Goal: Task Accomplishment & Management: Manage account settings

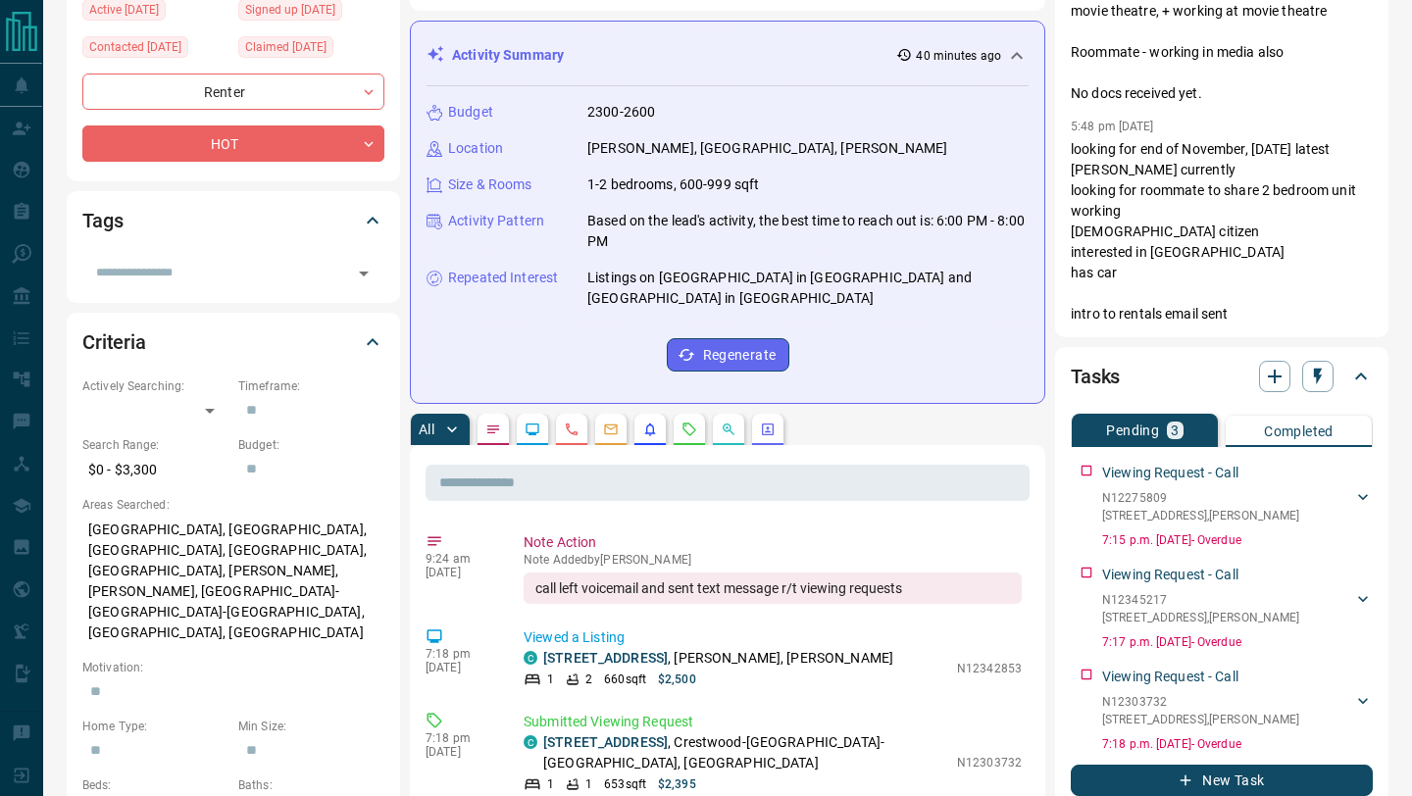
scroll to position [249, 0]
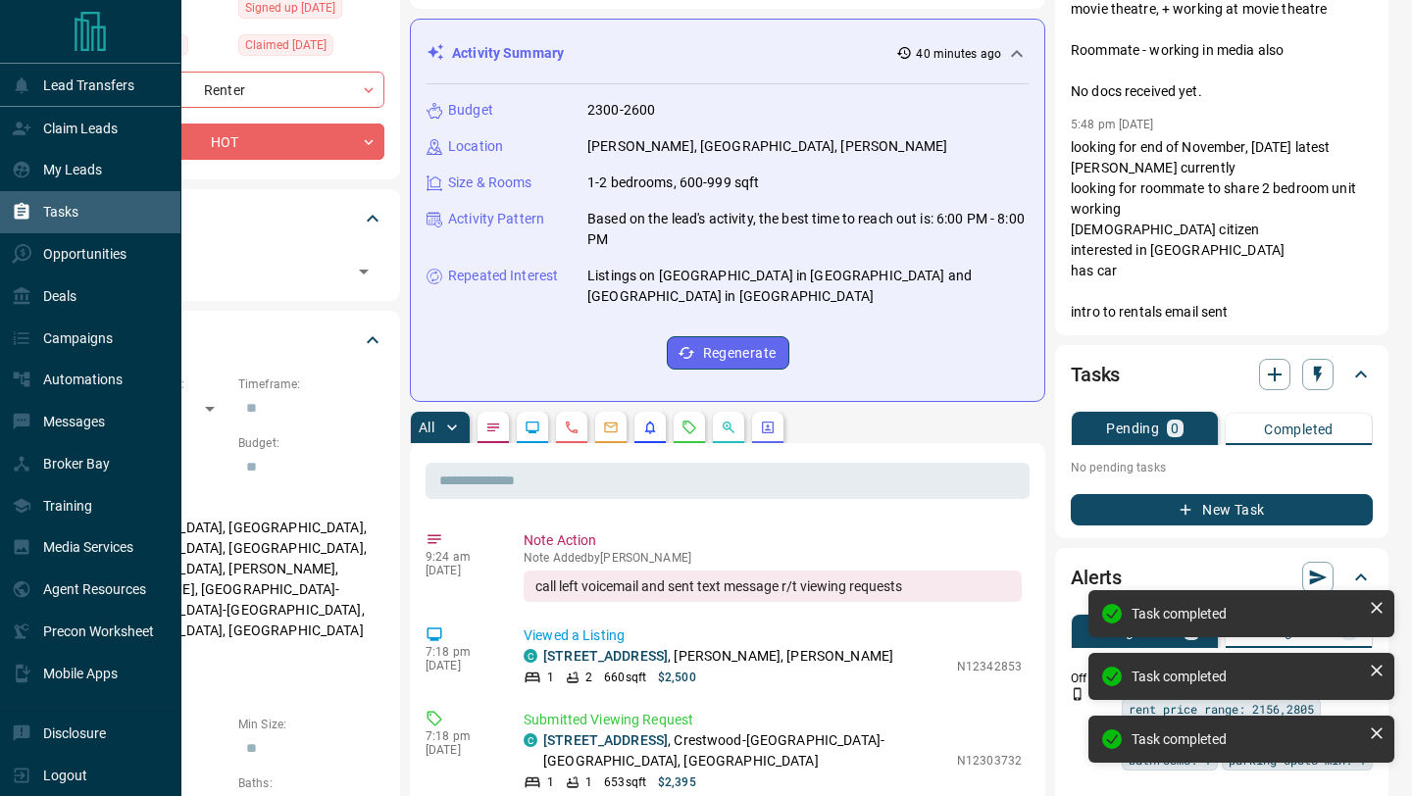
click at [77, 200] on div "Tasks" at bounding box center [45, 212] width 67 height 32
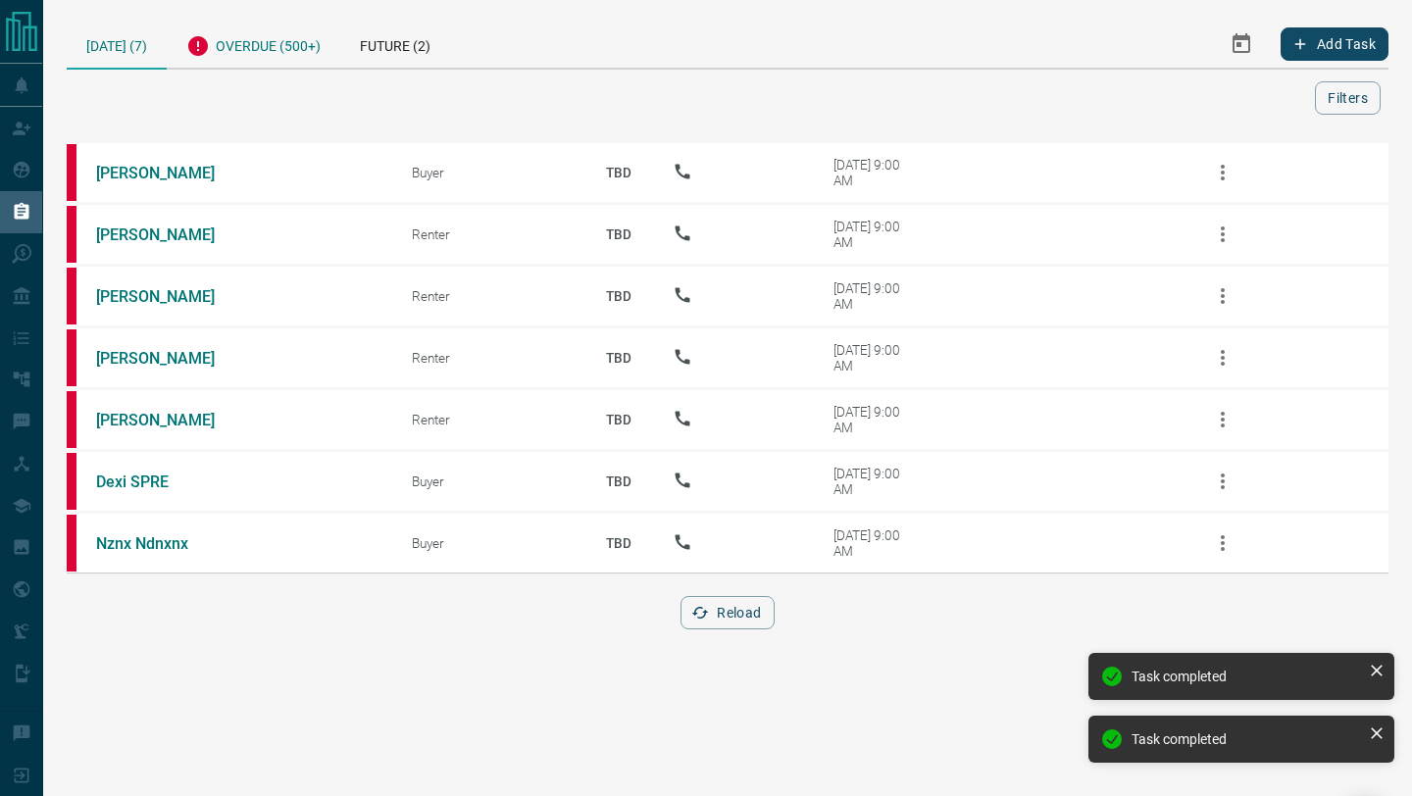
click at [269, 46] on div "Overdue (500+)" at bounding box center [254, 44] width 174 height 48
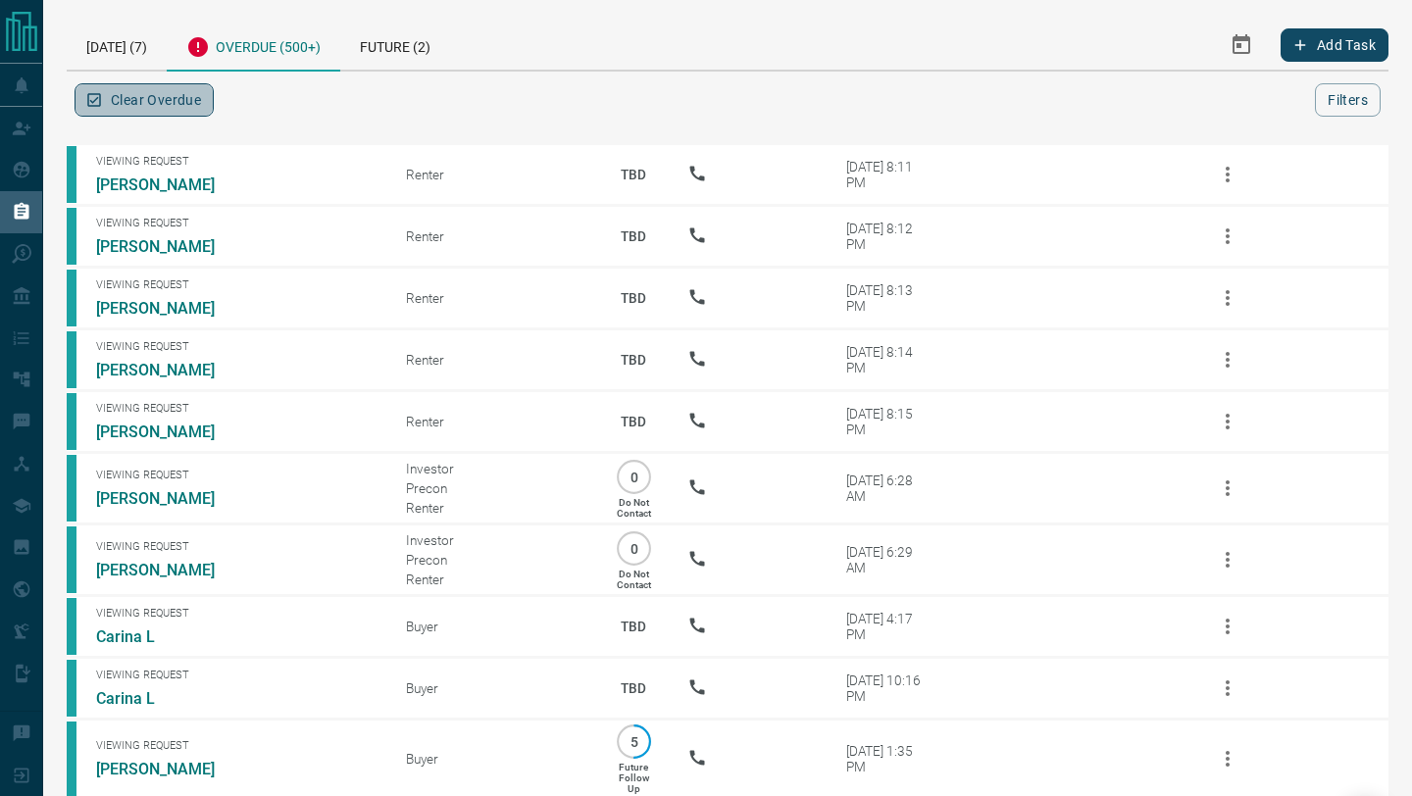
click at [178, 105] on button "Clear Overdue" at bounding box center [144, 99] width 139 height 33
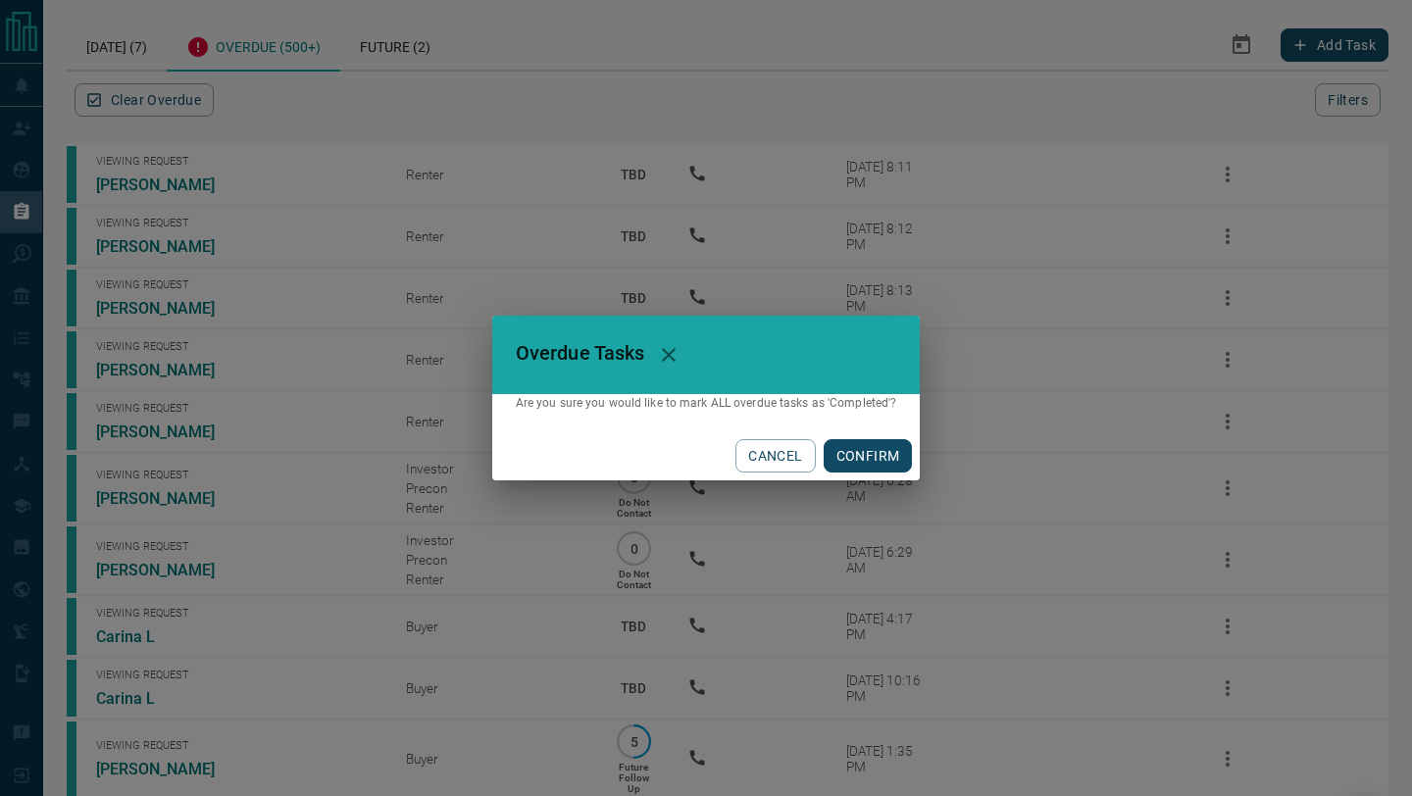
click at [879, 453] on button "CONFIRM" at bounding box center [868, 455] width 89 height 33
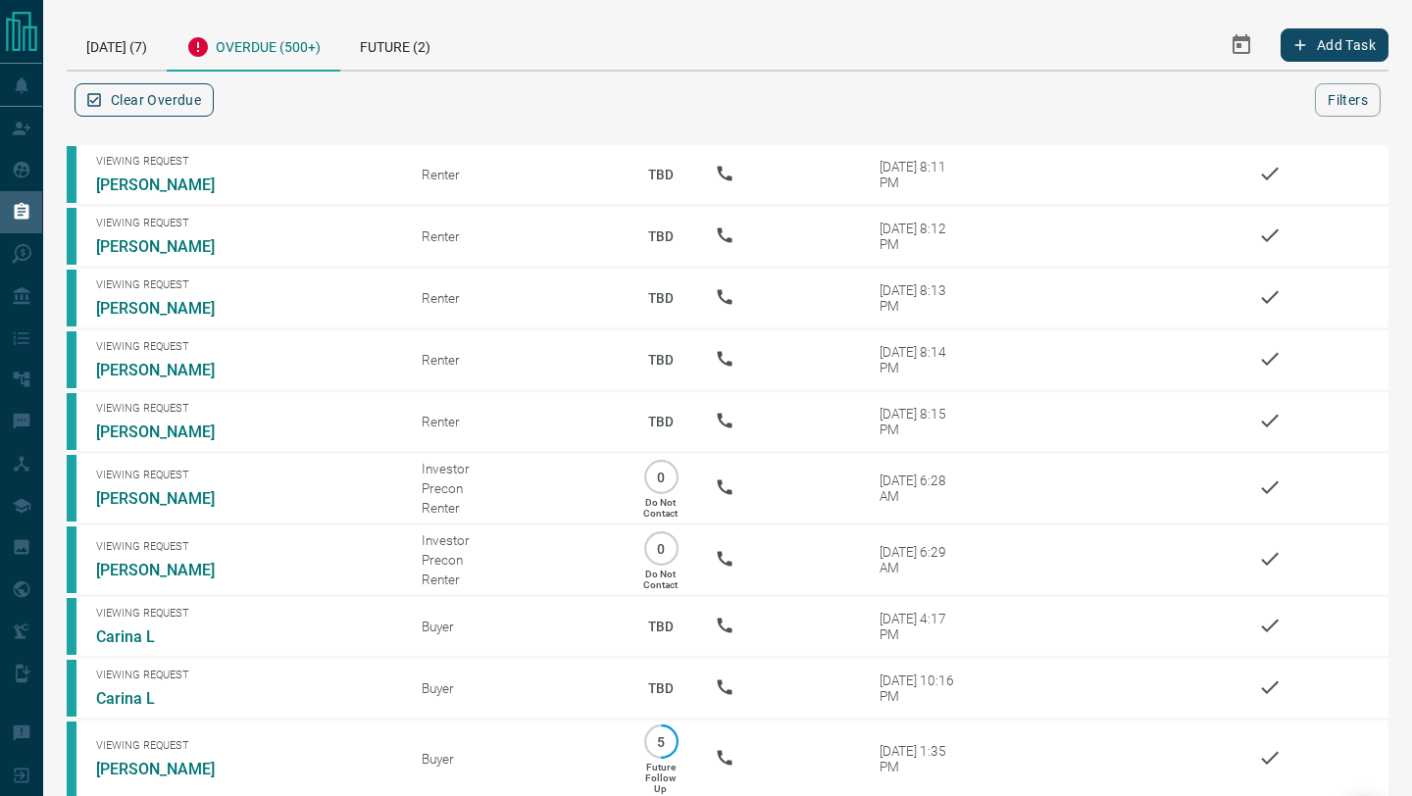
click at [143, 105] on button "Clear Overdue" at bounding box center [144, 99] width 139 height 33
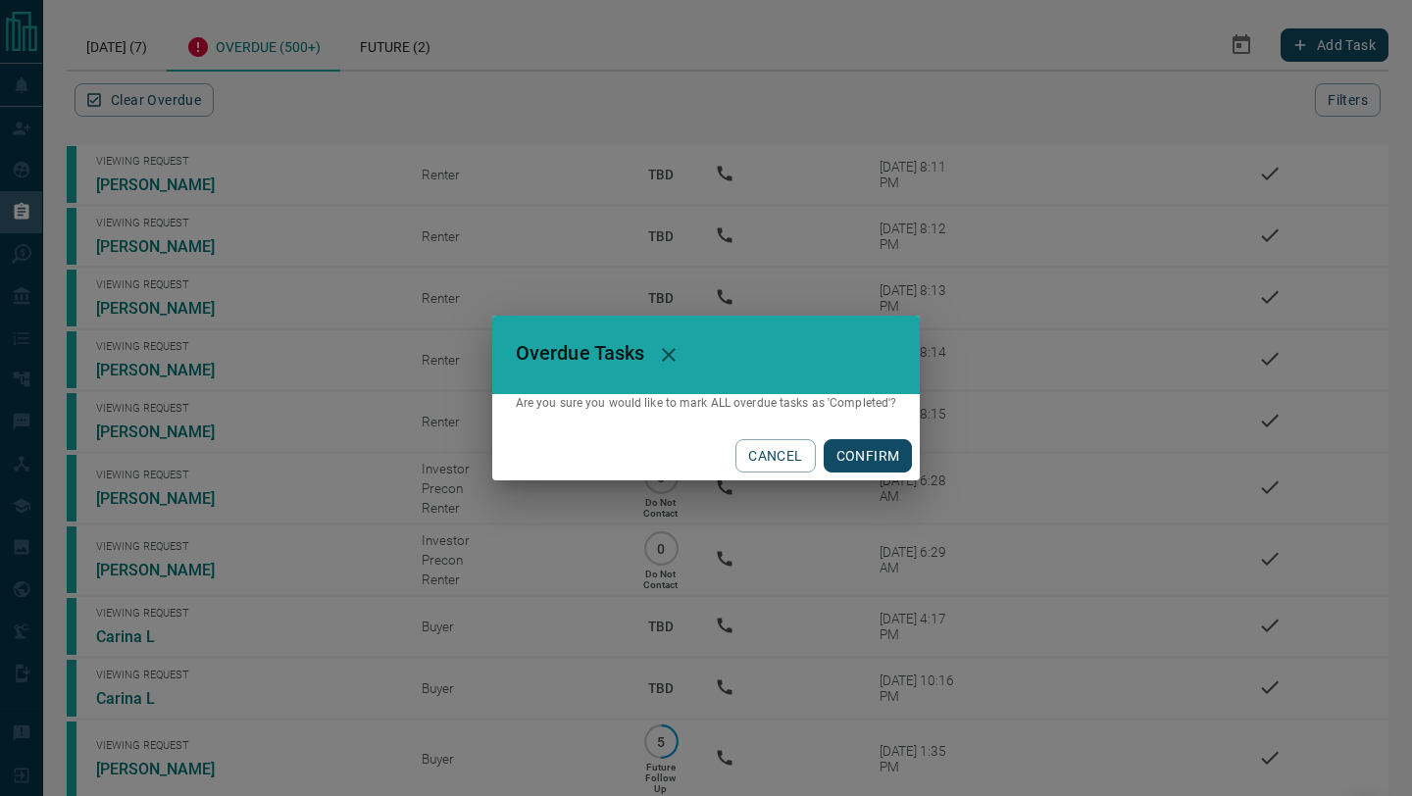
click at [858, 450] on button "CONFIRM" at bounding box center [868, 455] width 89 height 33
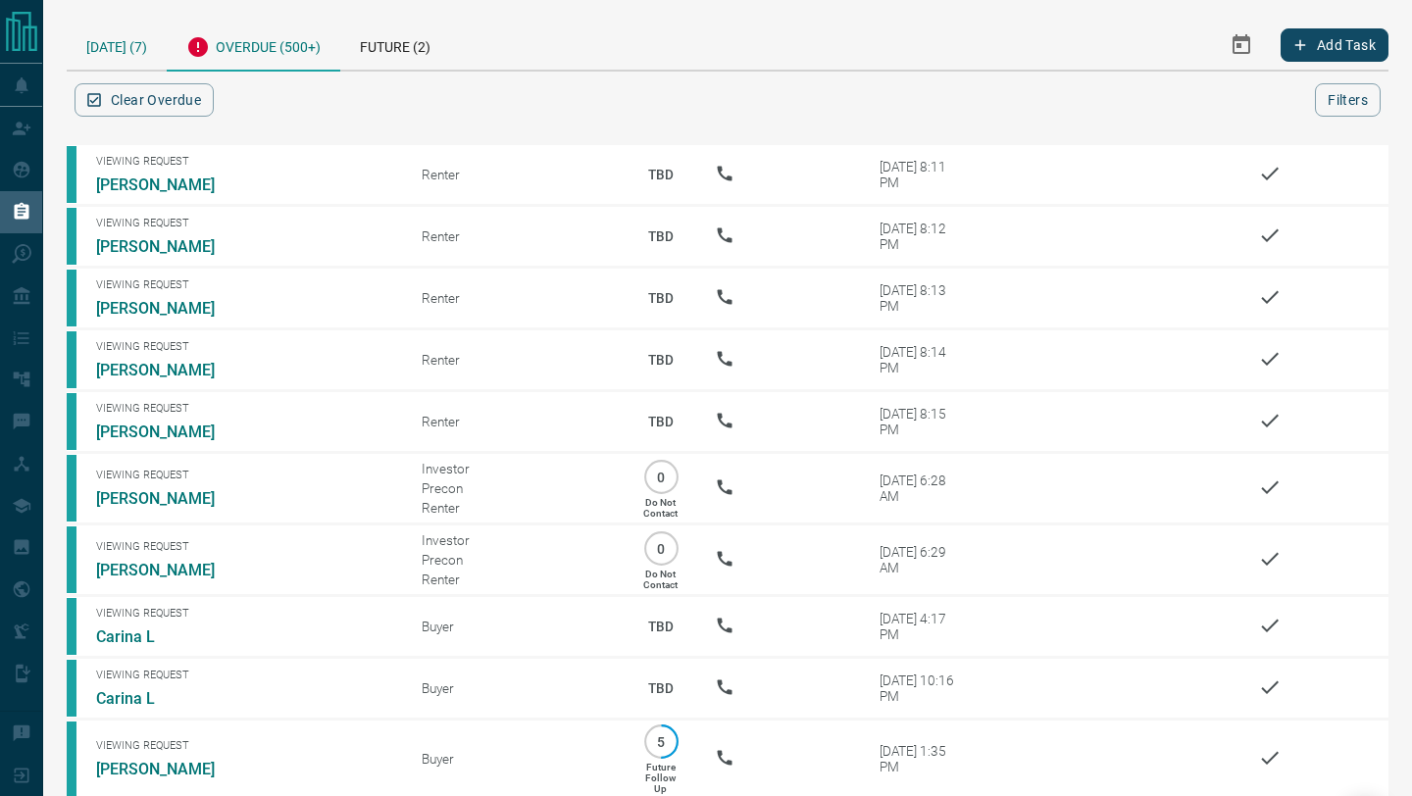
click at [121, 45] on div "[DATE] (7)" at bounding box center [117, 45] width 100 height 50
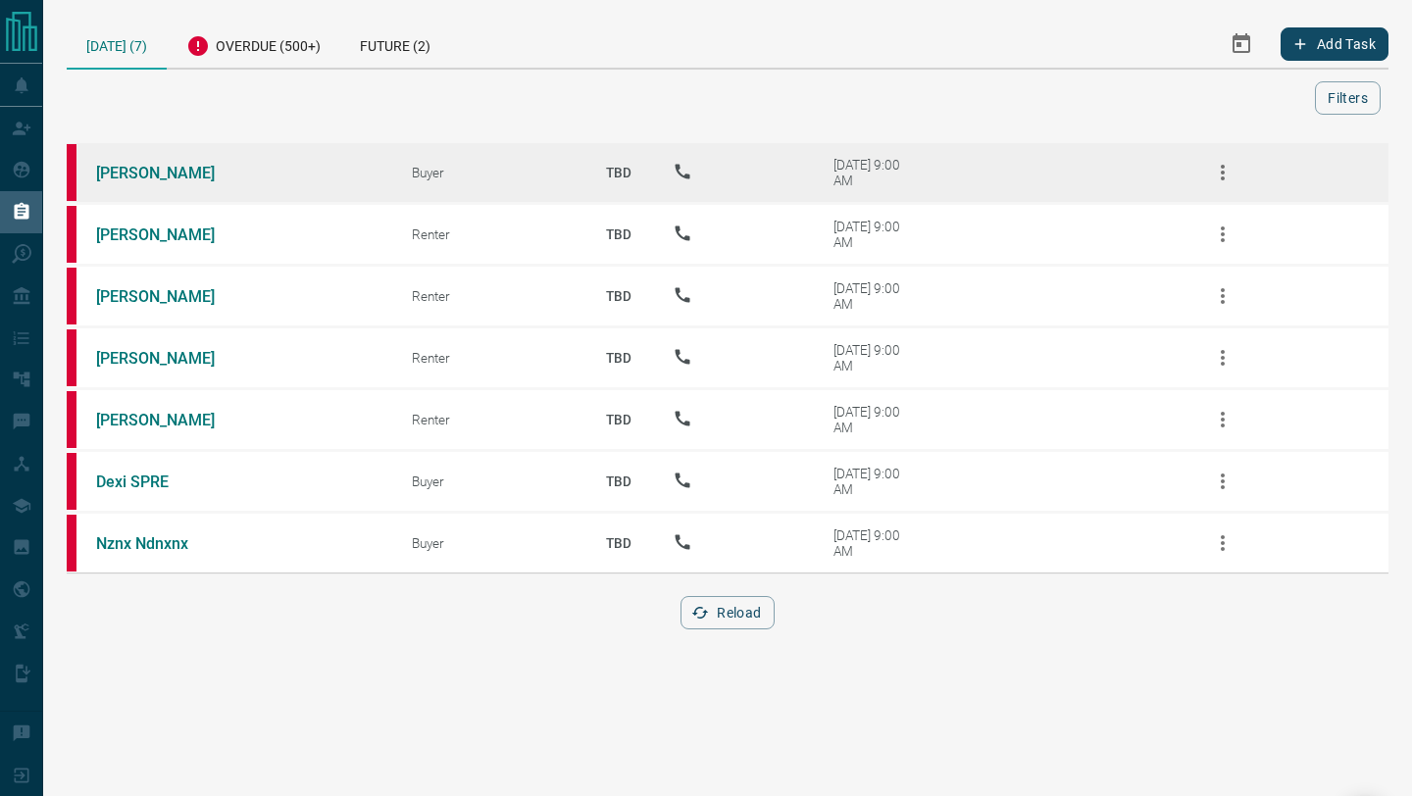
click at [1213, 178] on icon "button" at bounding box center [1223, 173] width 24 height 24
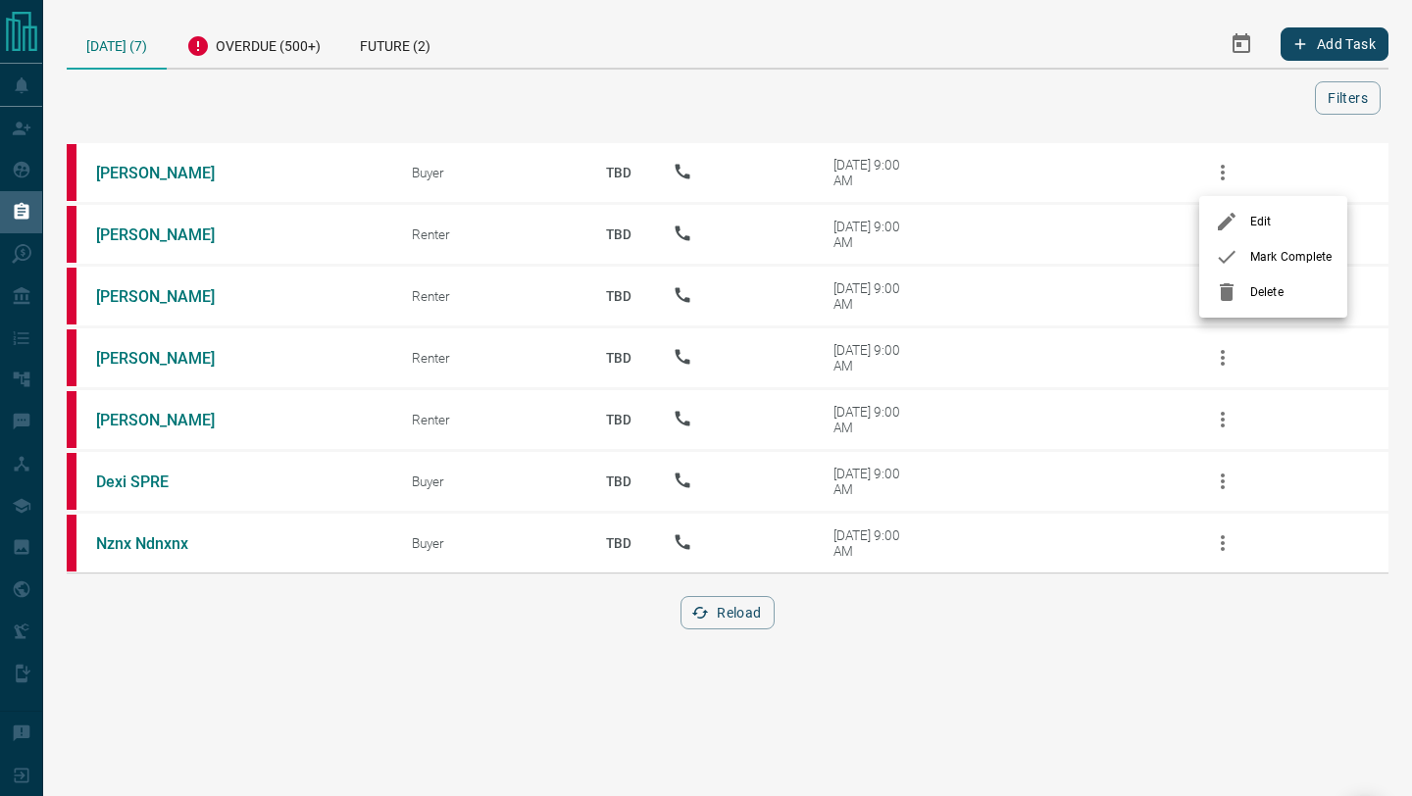
click at [1224, 289] on icon at bounding box center [1227, 292] width 14 height 18
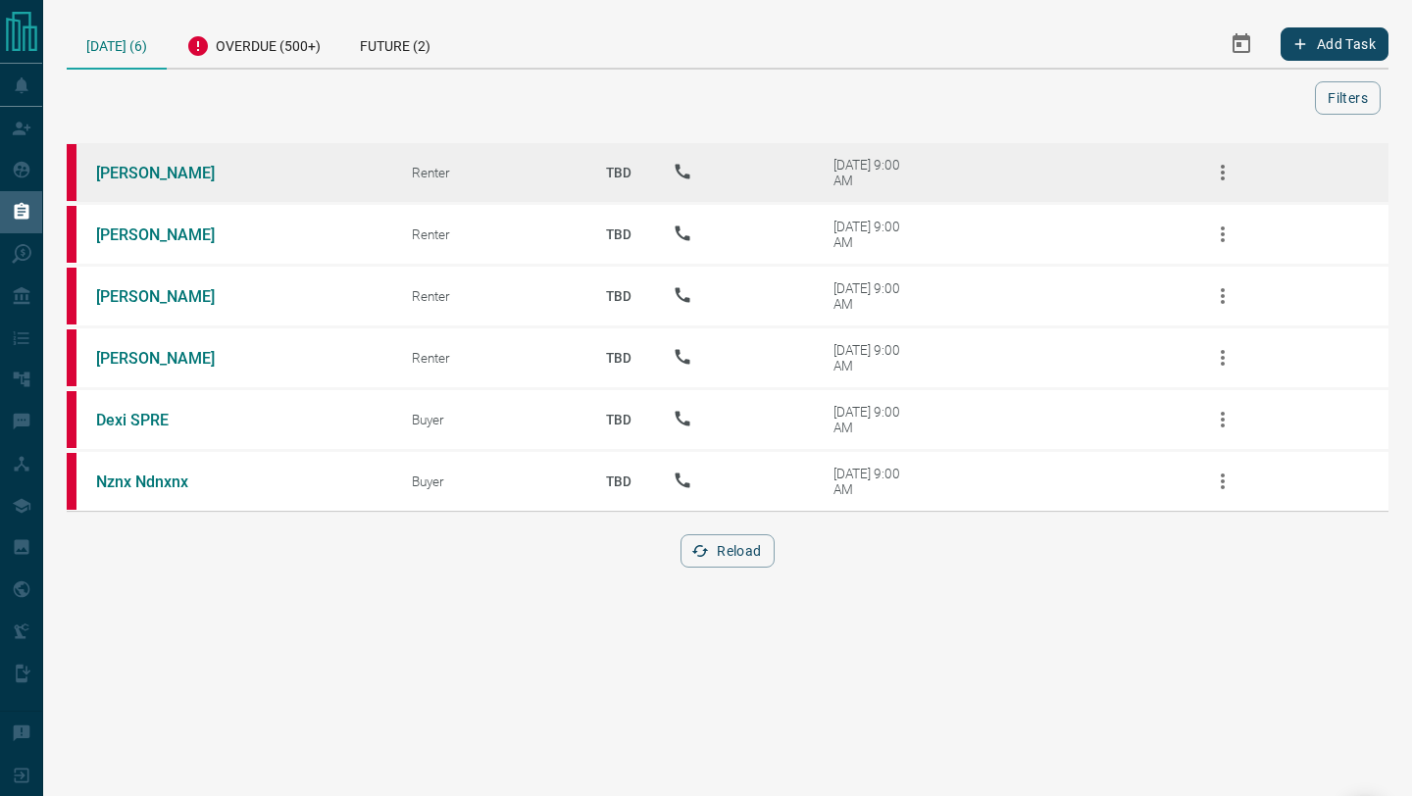
click at [1212, 172] on icon "button" at bounding box center [1223, 173] width 24 height 24
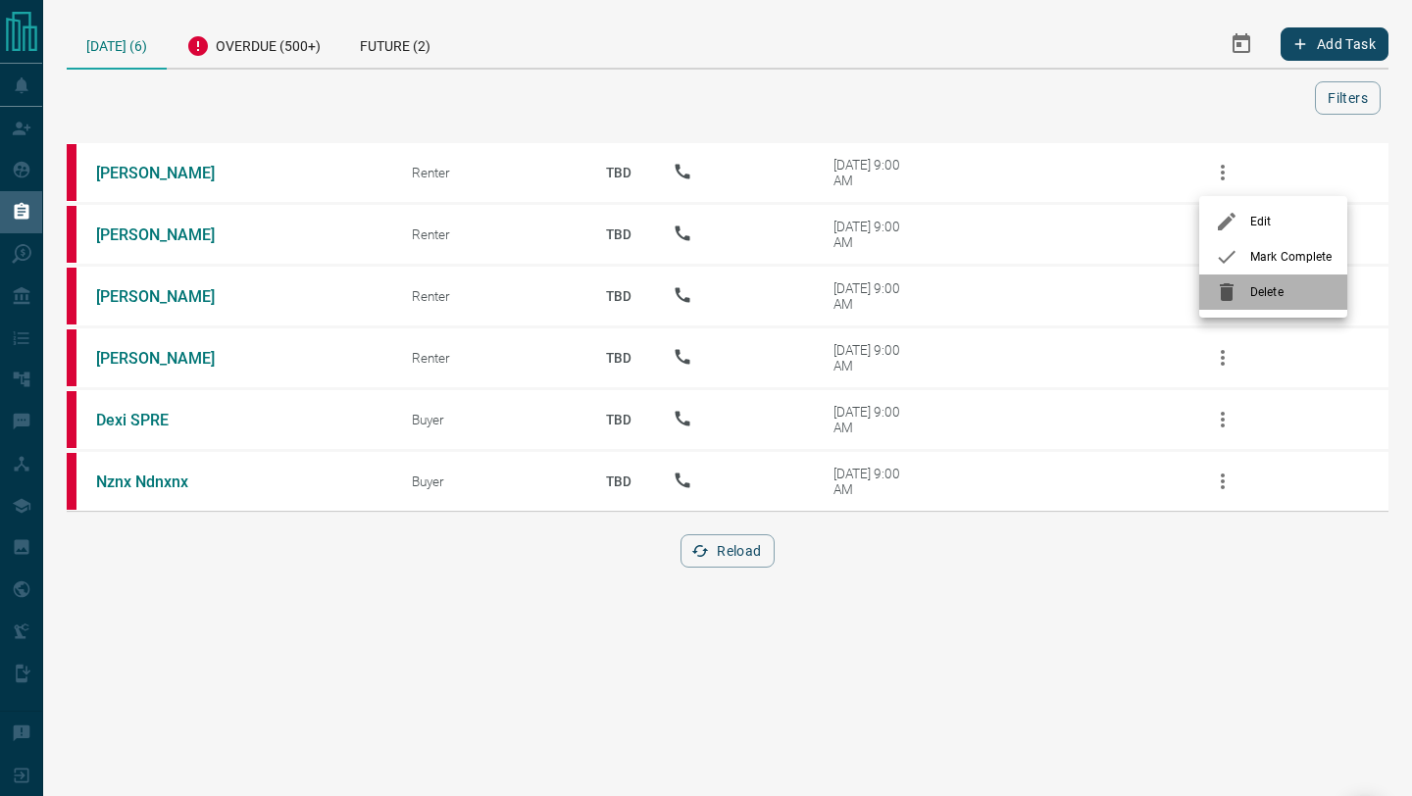
click at [1225, 292] on icon at bounding box center [1227, 292] width 14 height 18
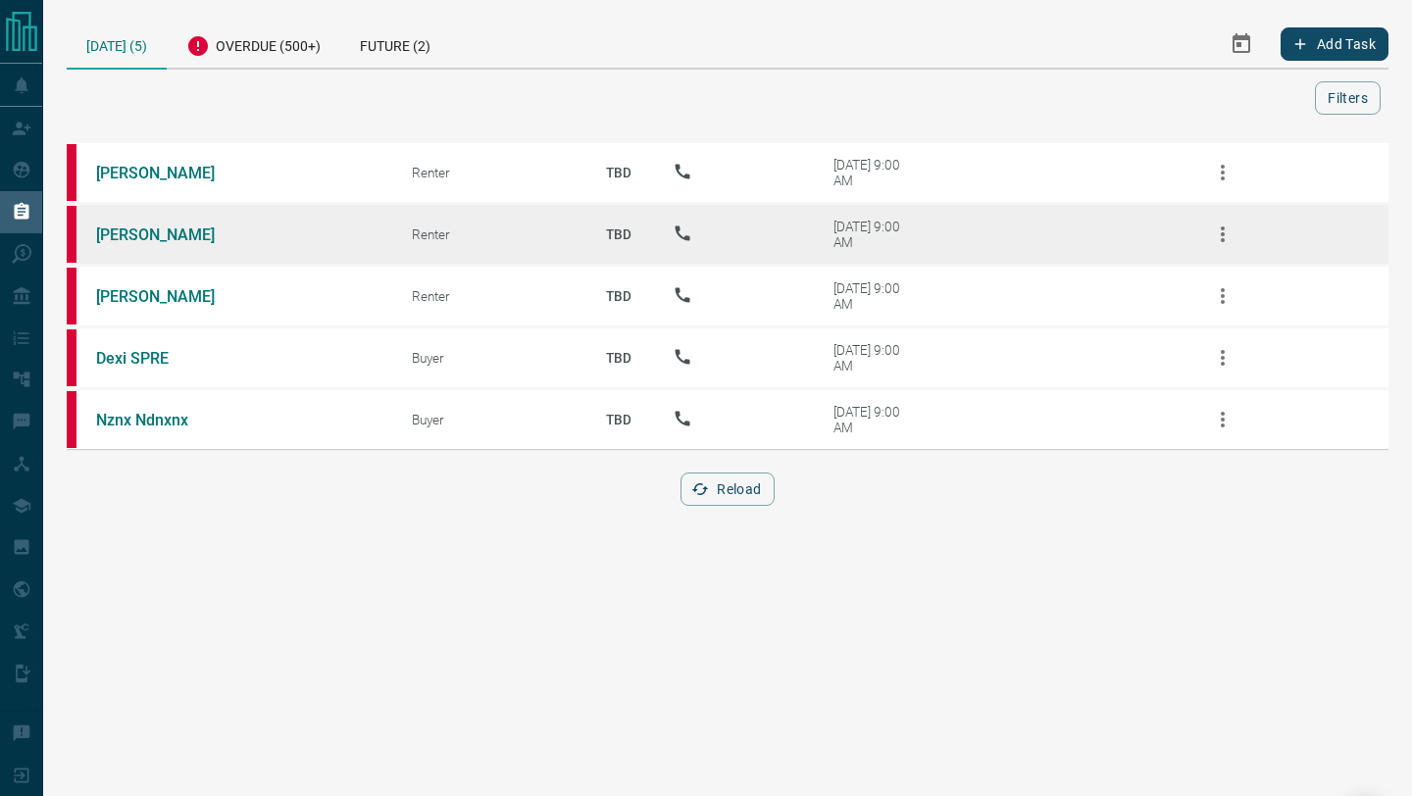
click at [1224, 217] on button "button" at bounding box center [1222, 234] width 47 height 47
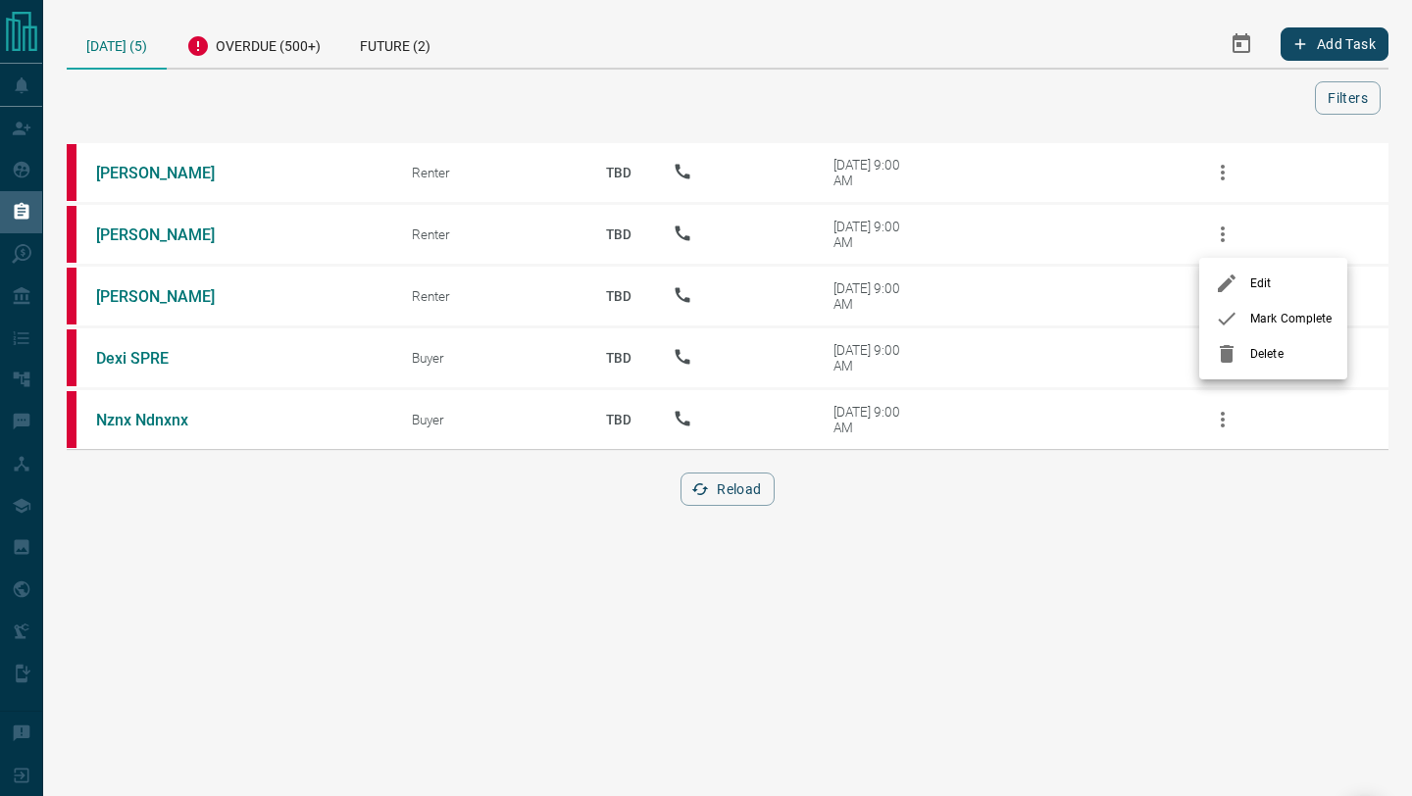
click at [1252, 346] on span "Delete" at bounding box center [1290, 354] width 81 height 18
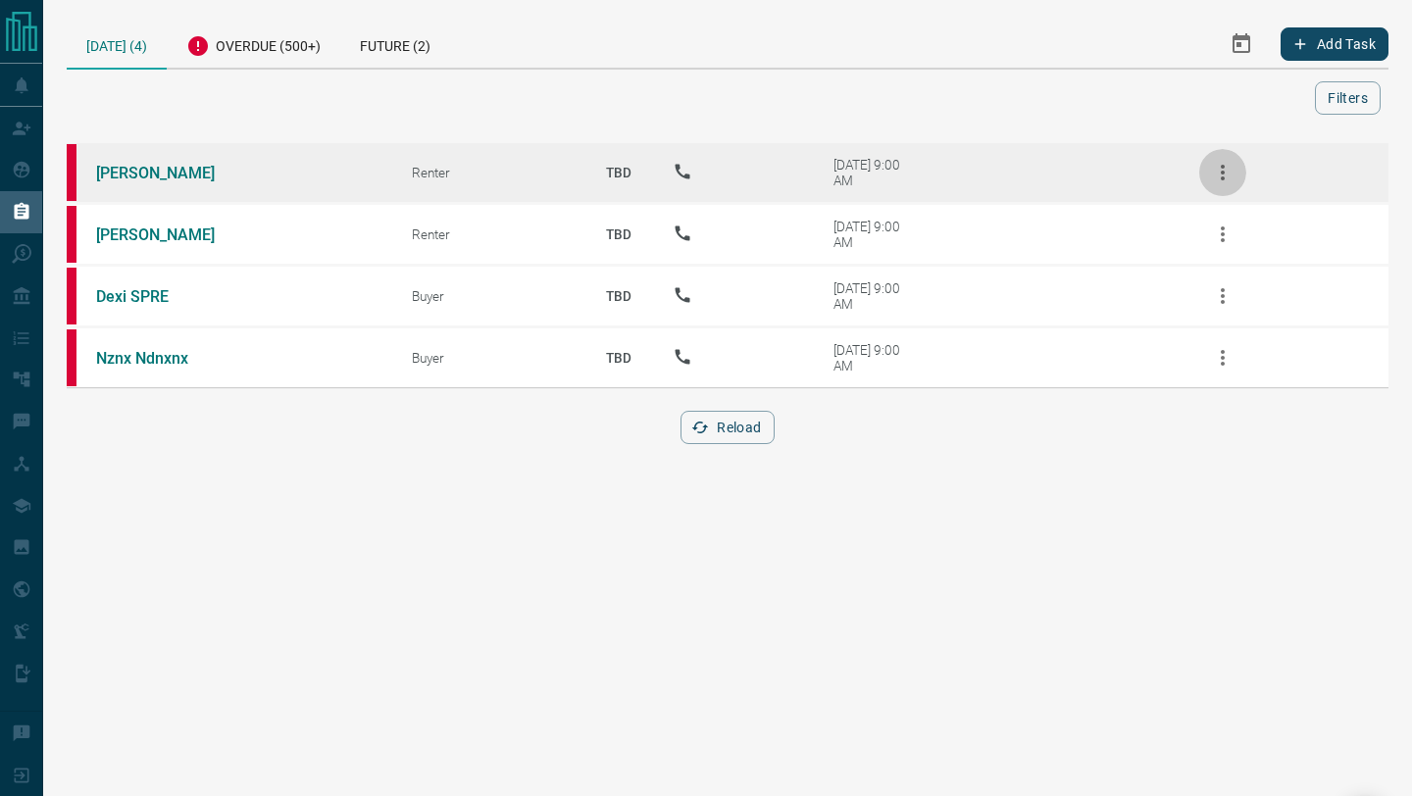
click at [1218, 182] on icon "button" at bounding box center [1223, 173] width 24 height 24
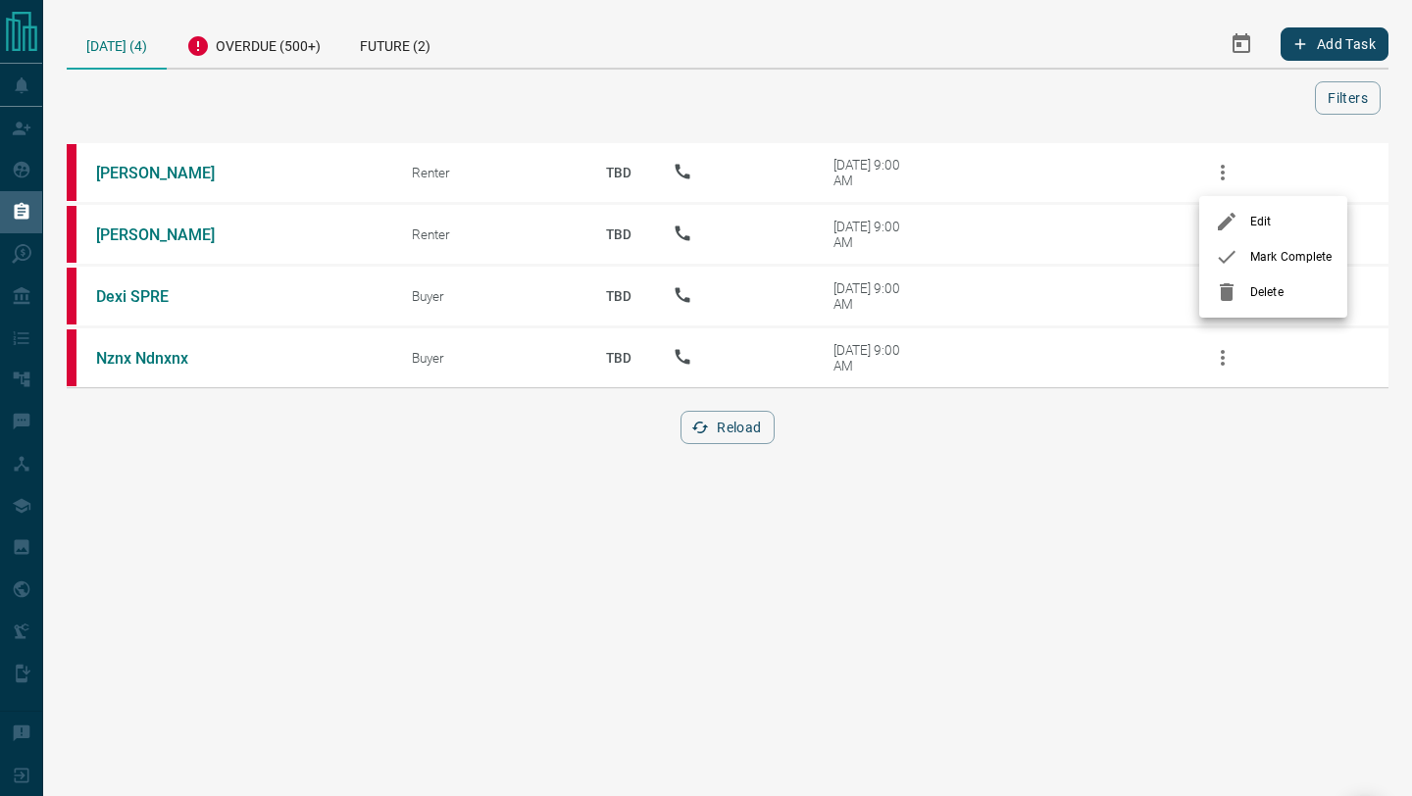
click at [1250, 298] on span "Delete" at bounding box center [1290, 292] width 81 height 18
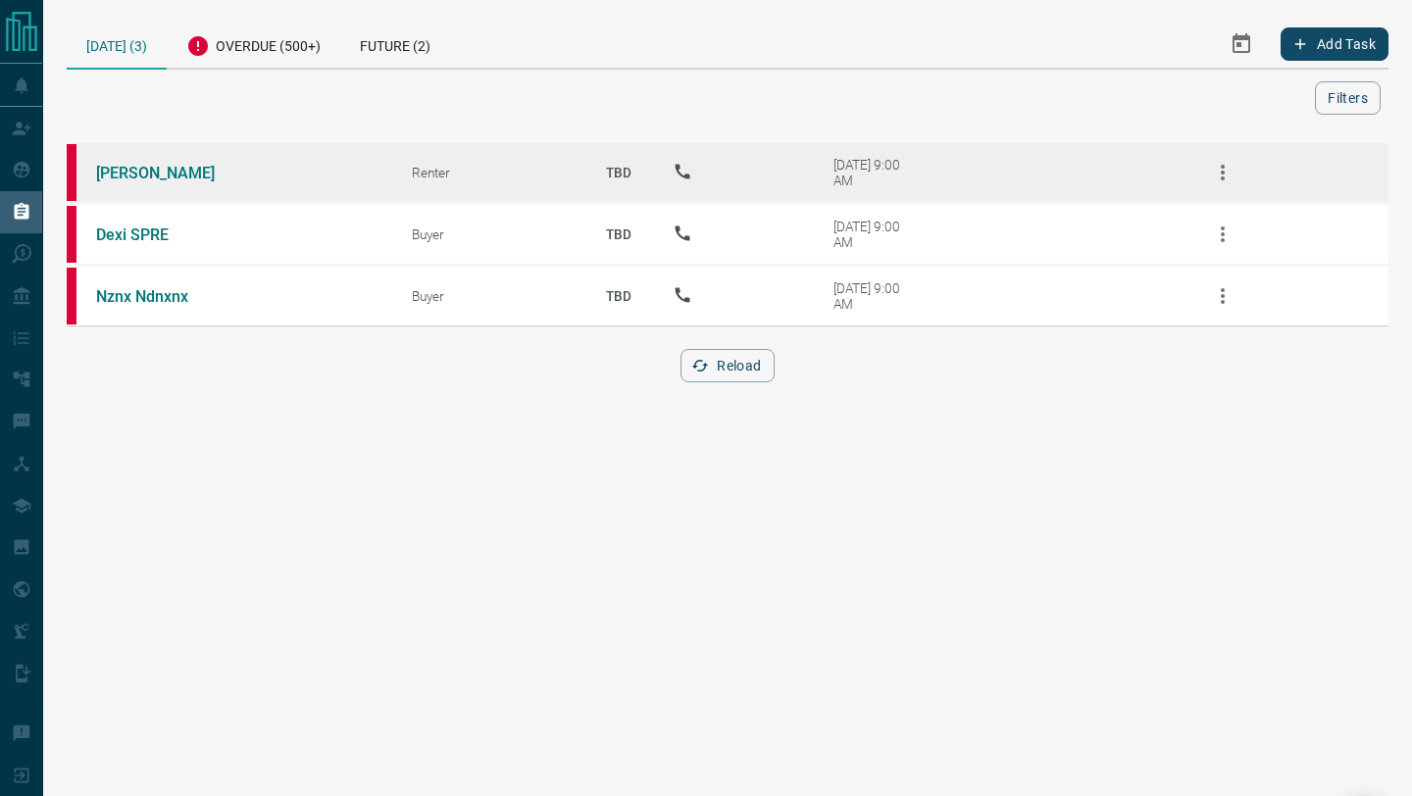
click at [1229, 151] on button "button" at bounding box center [1222, 172] width 47 height 47
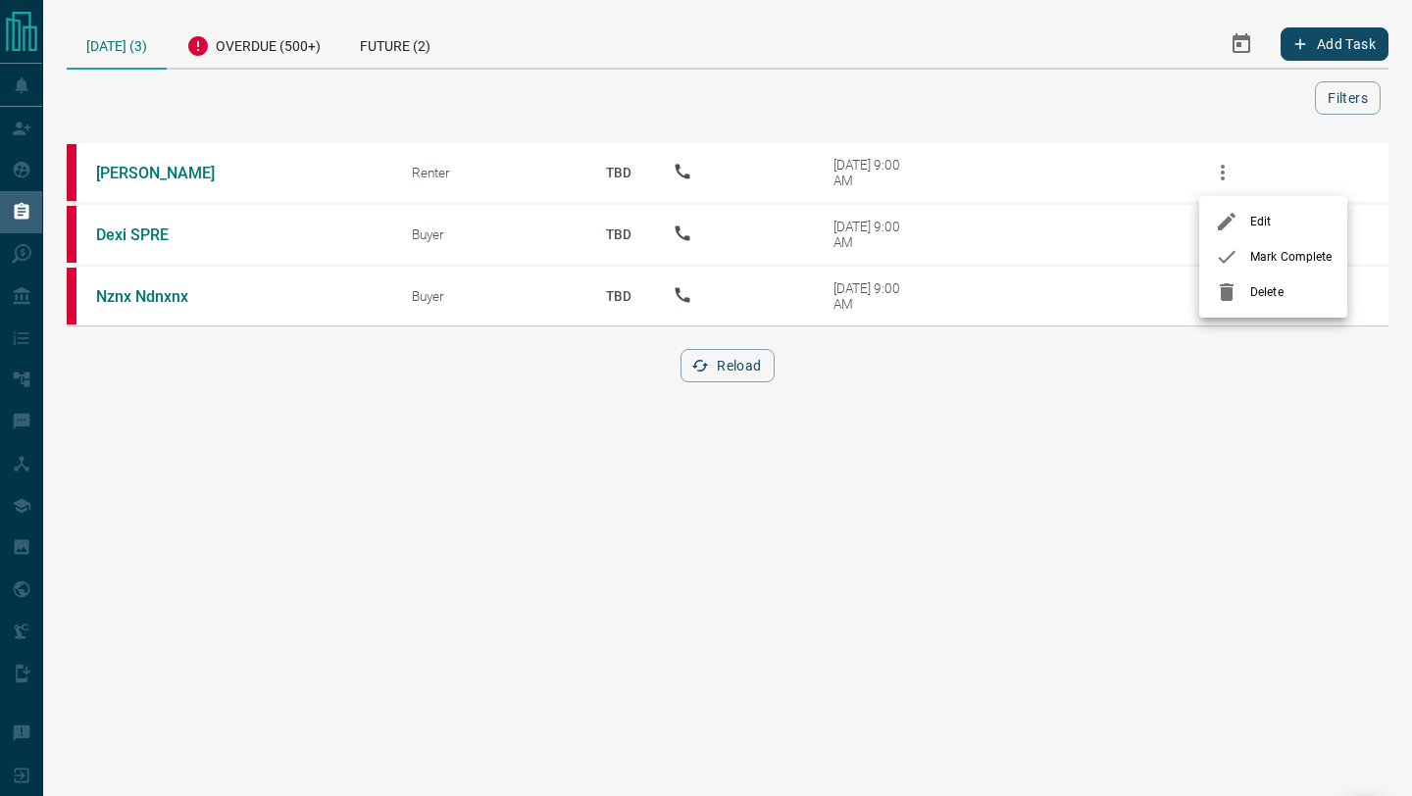
click at [1263, 284] on span "Delete" at bounding box center [1290, 292] width 81 height 18
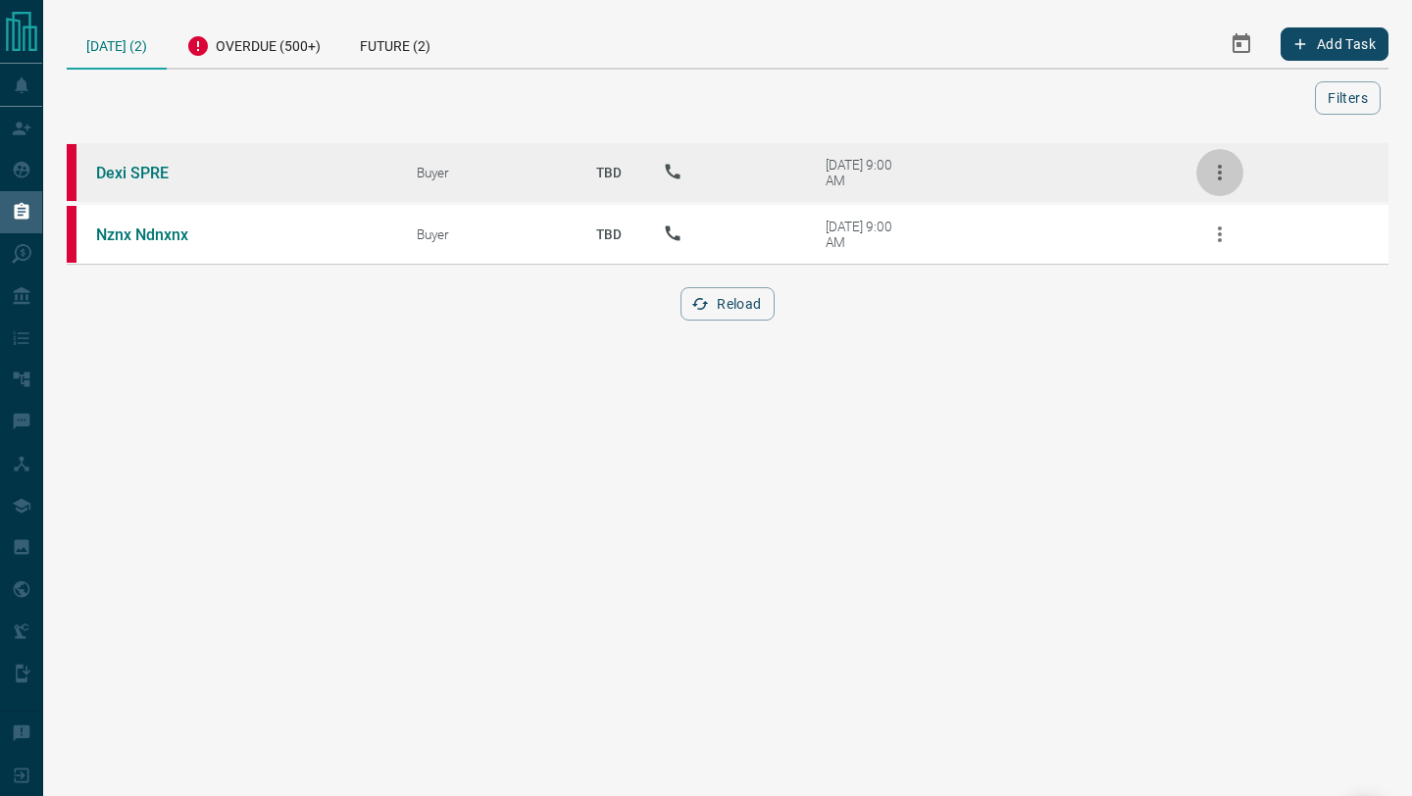
click at [1219, 170] on icon "button" at bounding box center [1220, 173] width 24 height 24
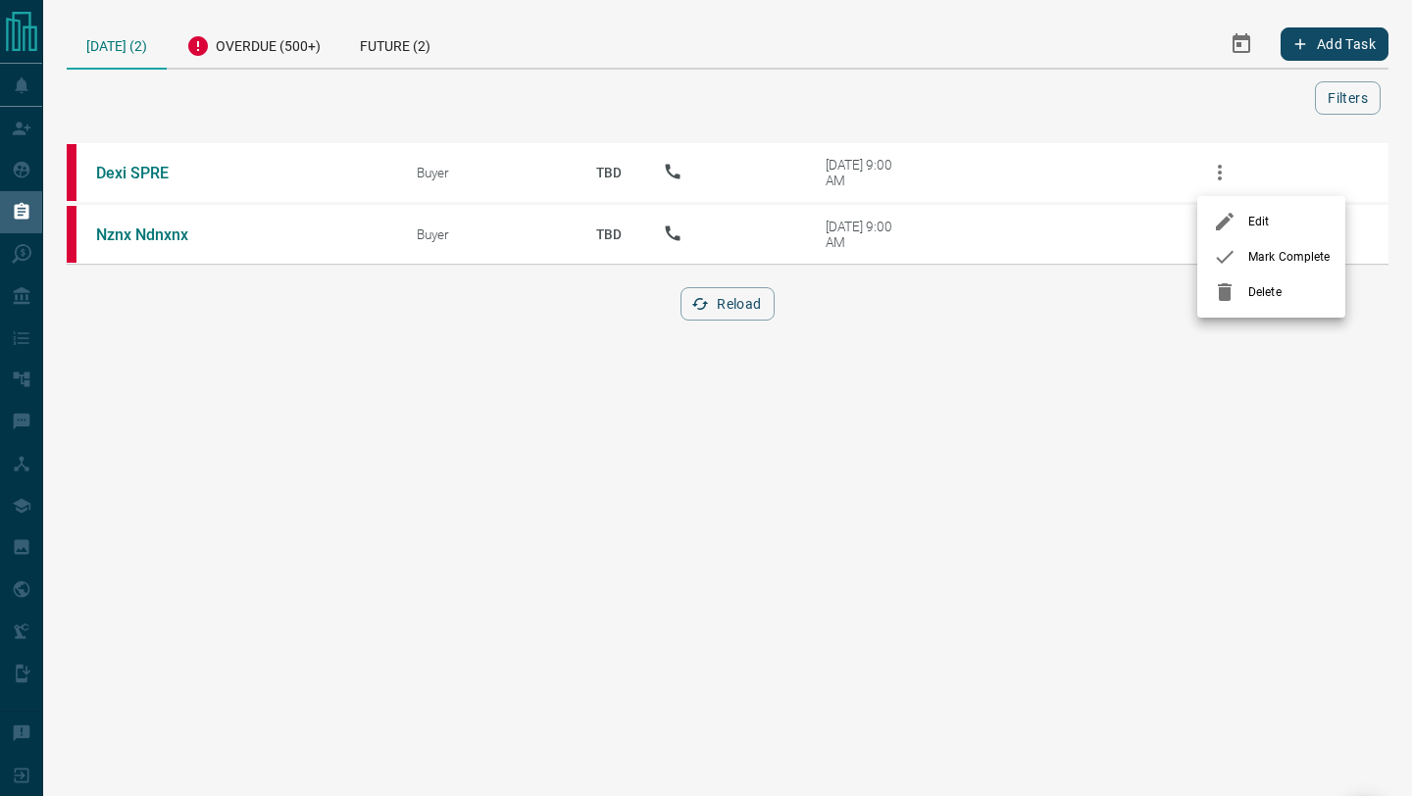
click at [1256, 284] on span "Delete" at bounding box center [1288, 292] width 81 height 18
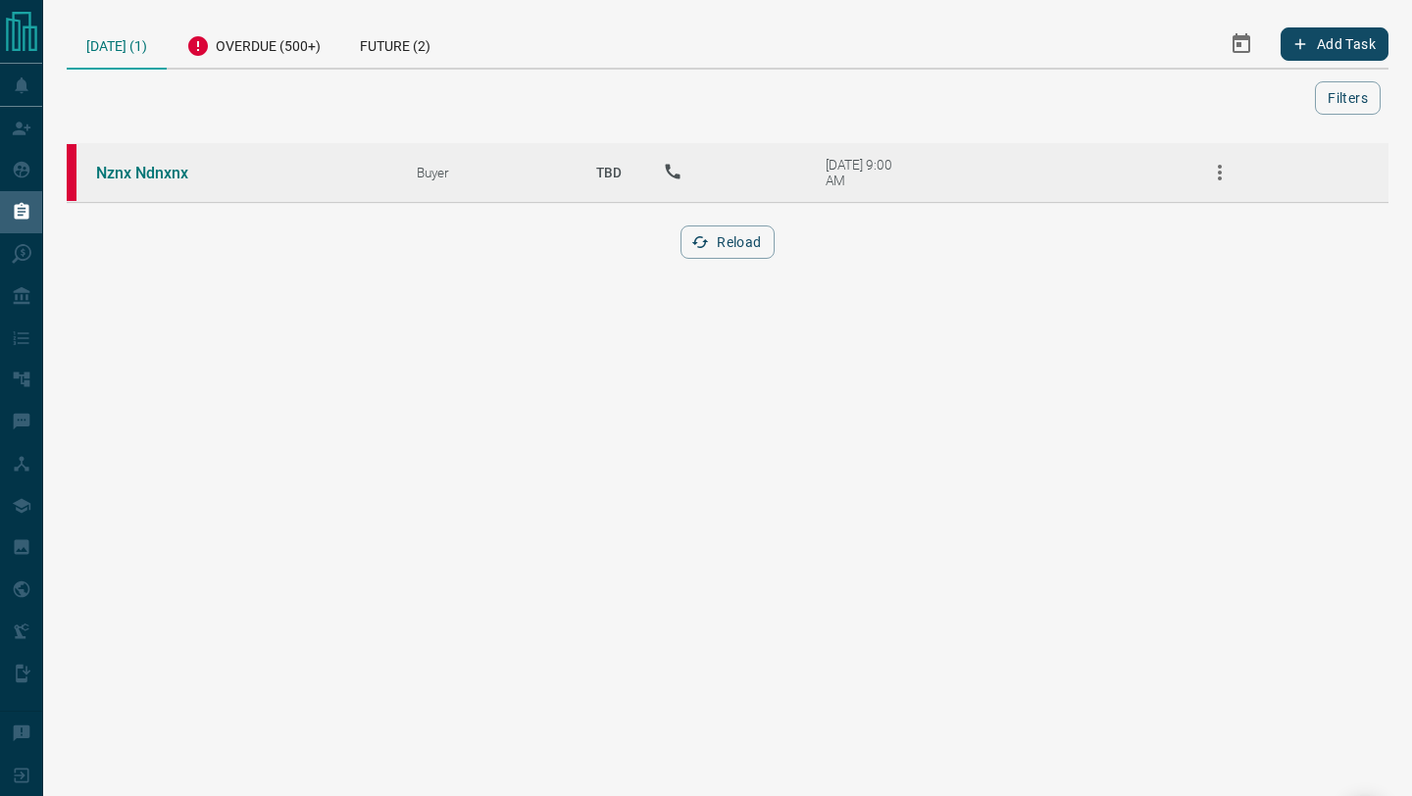
click at [1222, 191] on button "button" at bounding box center [1219, 172] width 47 height 47
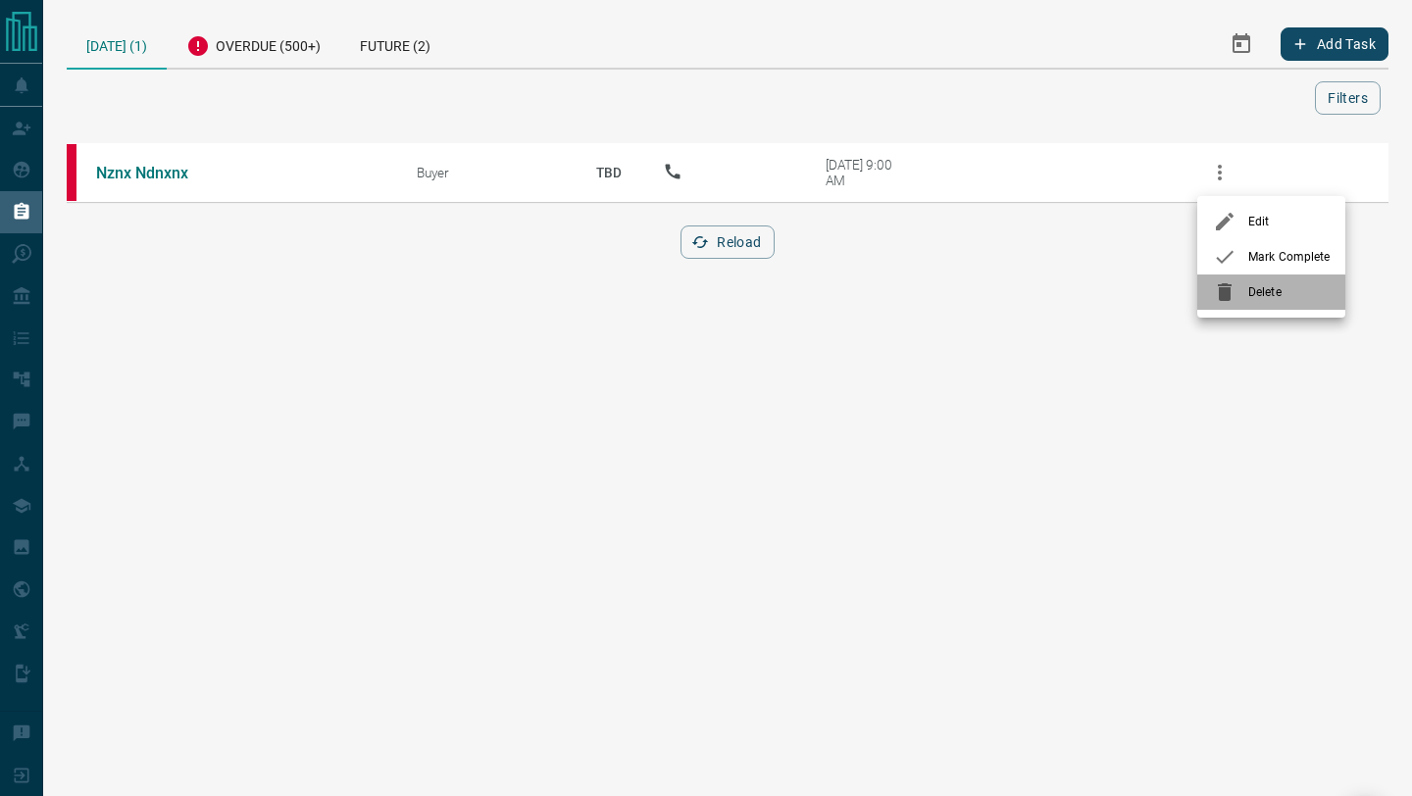
click at [1250, 292] on span "Delete" at bounding box center [1288, 292] width 81 height 18
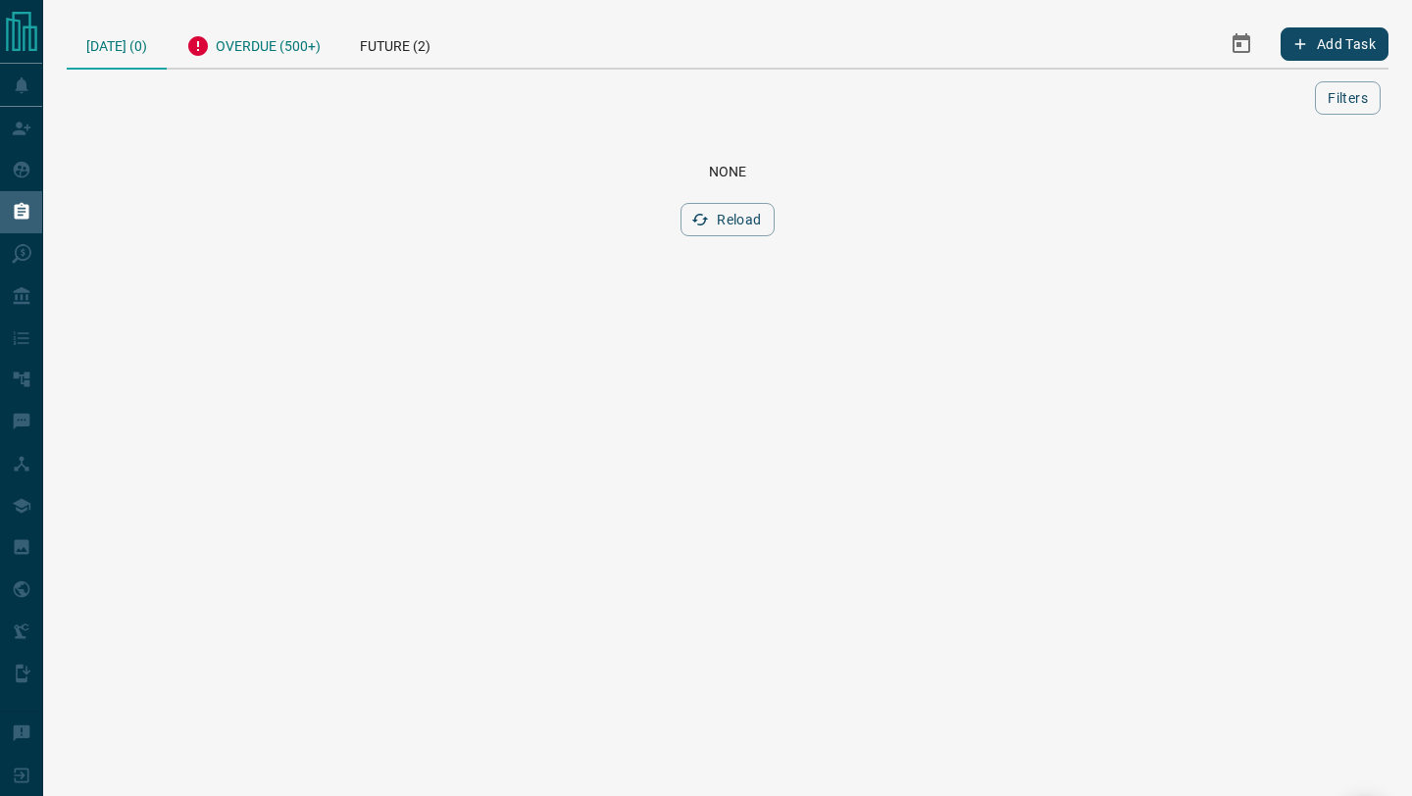
click at [285, 52] on div "Overdue (500+)" at bounding box center [254, 44] width 174 height 48
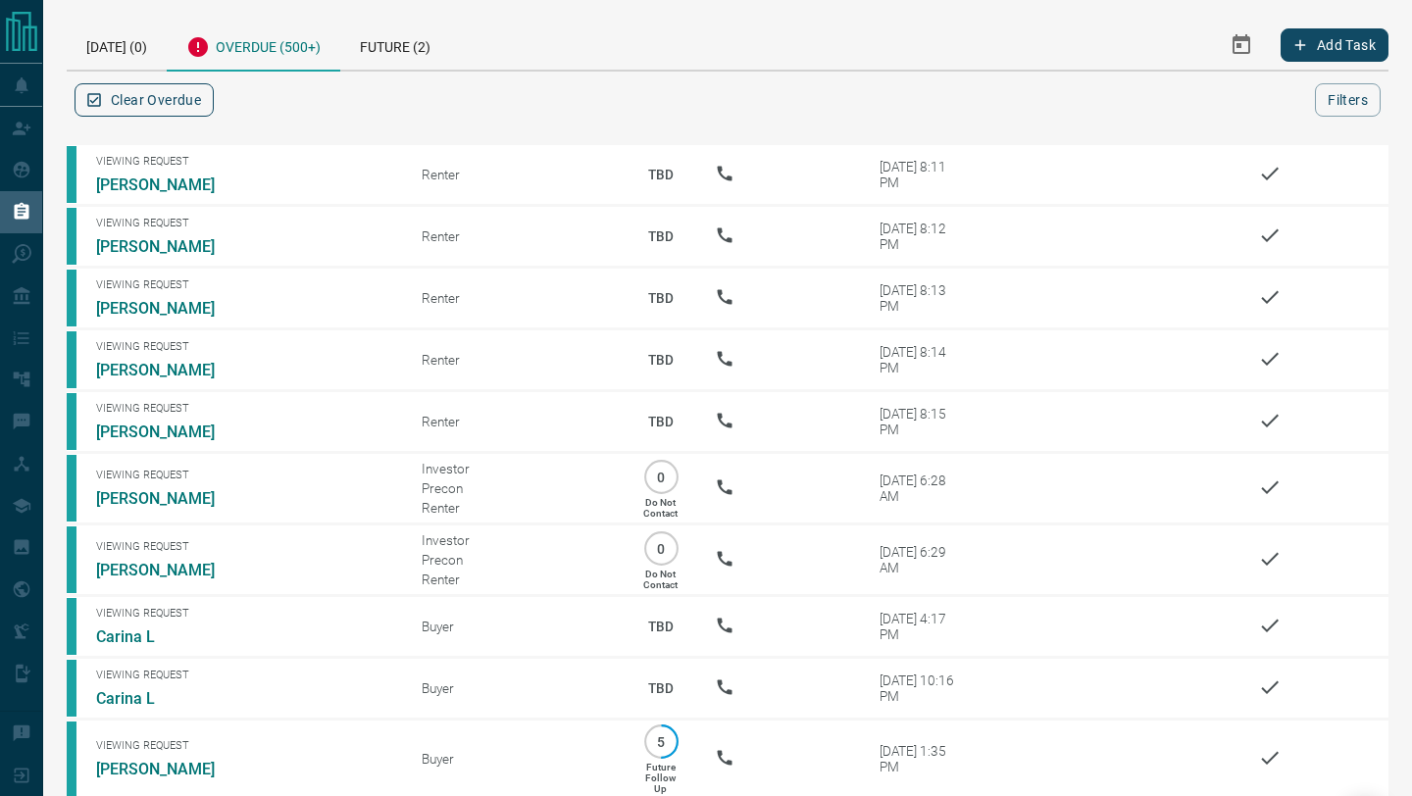
click at [163, 108] on button "Clear Overdue" at bounding box center [144, 99] width 139 height 33
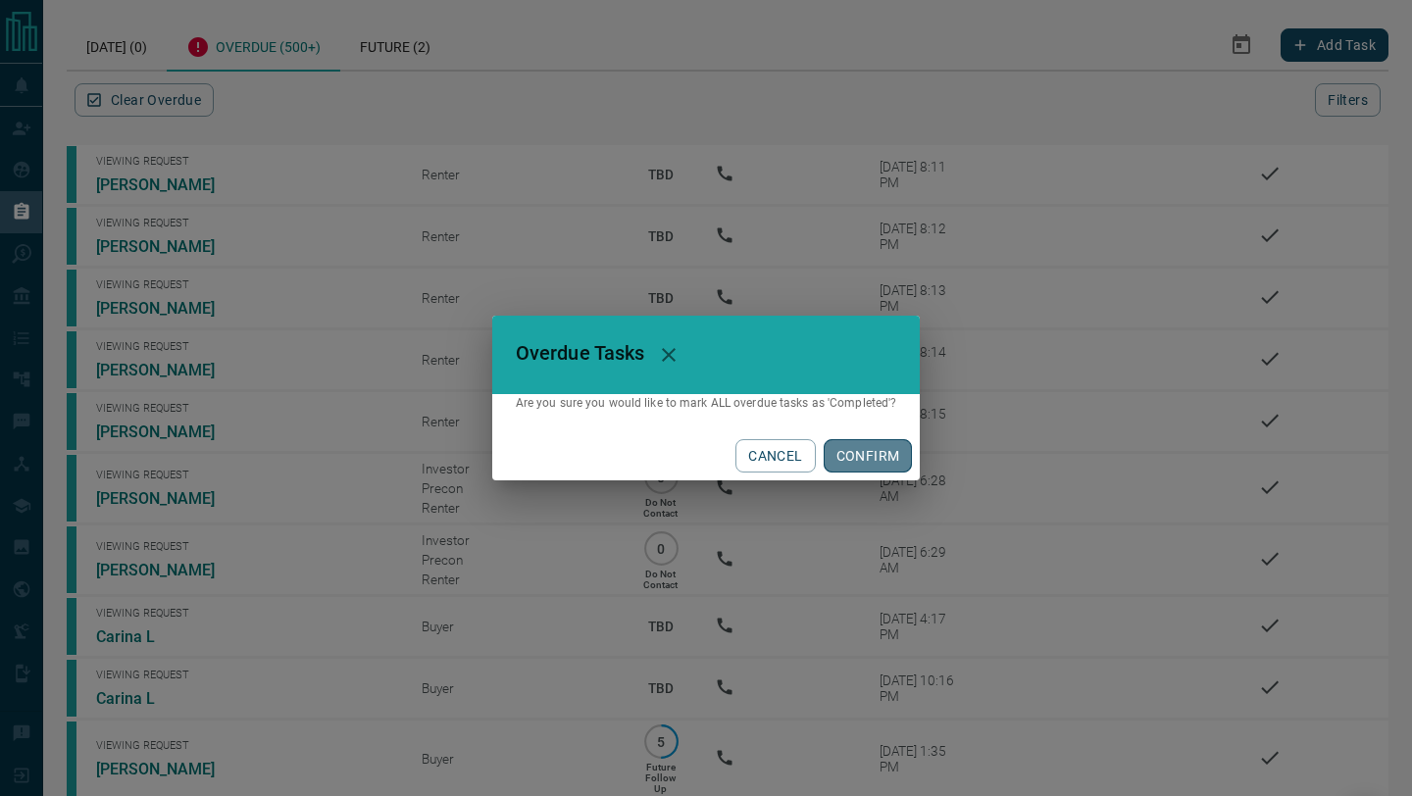
click at [865, 452] on button "CONFIRM" at bounding box center [868, 455] width 89 height 33
